Goal: Information Seeking & Learning: Learn about a topic

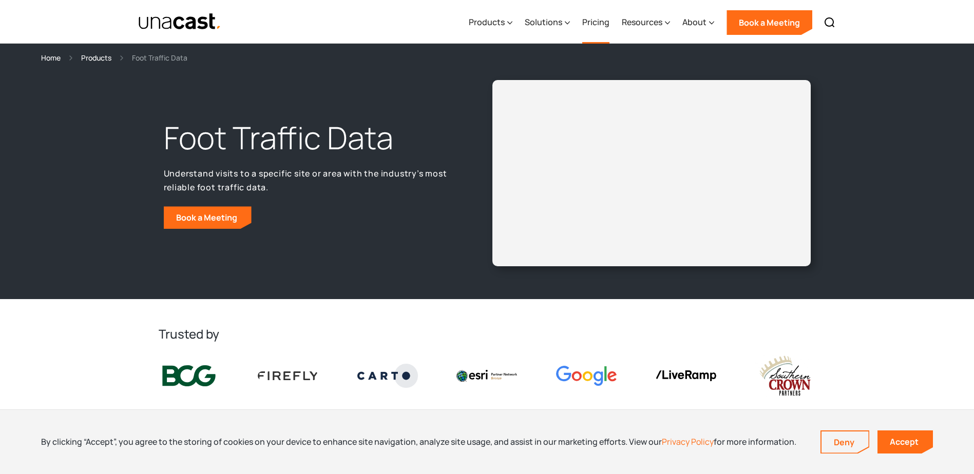
click at [605, 27] on link "Pricing" at bounding box center [595, 23] width 27 height 42
click at [557, 22] on div "Solutions" at bounding box center [543, 22] width 37 height 12
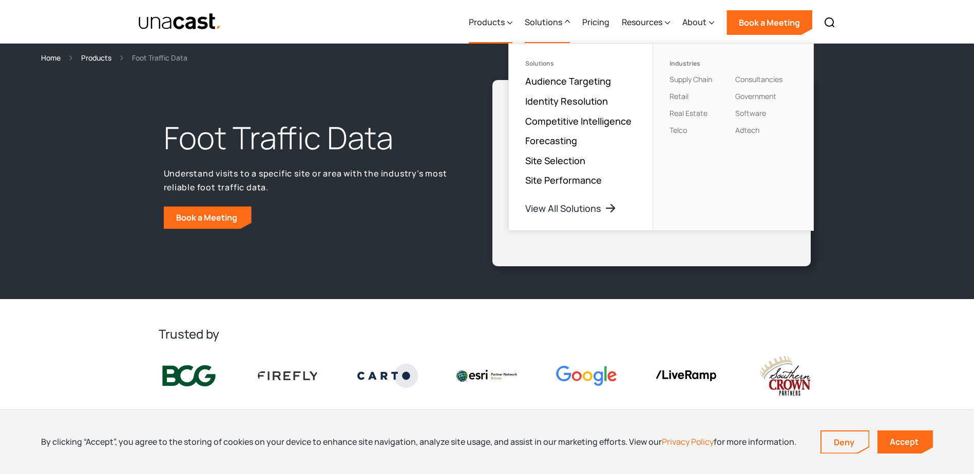
click at [486, 21] on div "Products" at bounding box center [487, 22] width 36 height 12
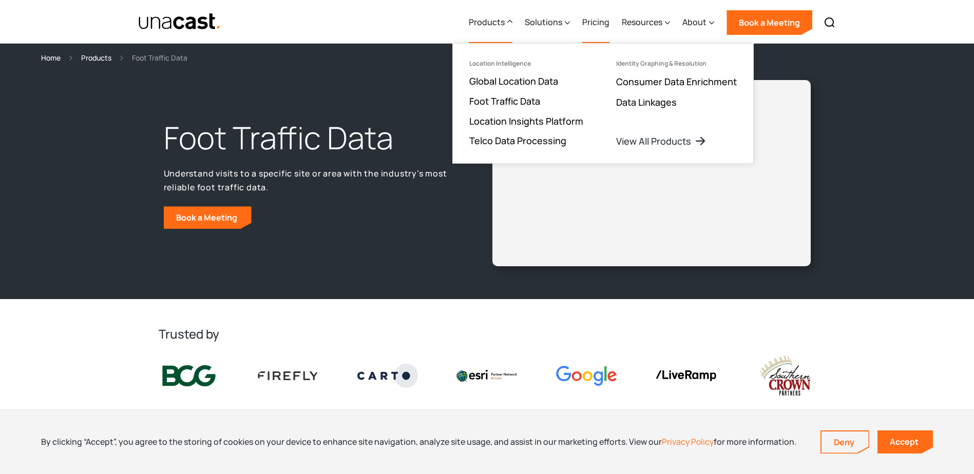
click at [592, 23] on link "Pricing" at bounding box center [595, 23] width 27 height 42
